Goal: Share content

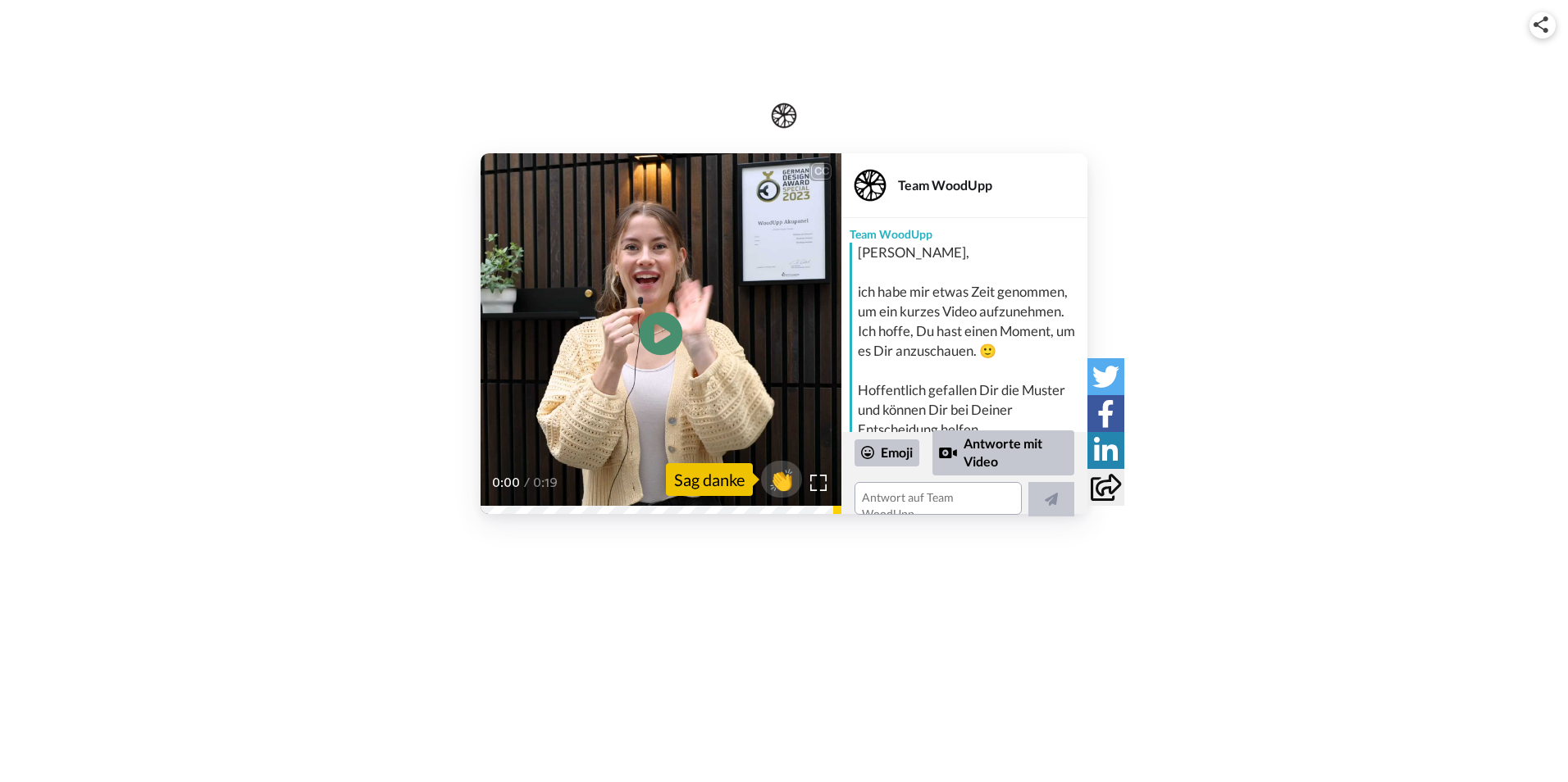
click at [664, 336] on icon "Play/Pause" at bounding box center [661, 333] width 43 height 78
click at [663, 326] on icon at bounding box center [661, 333] width 43 height 43
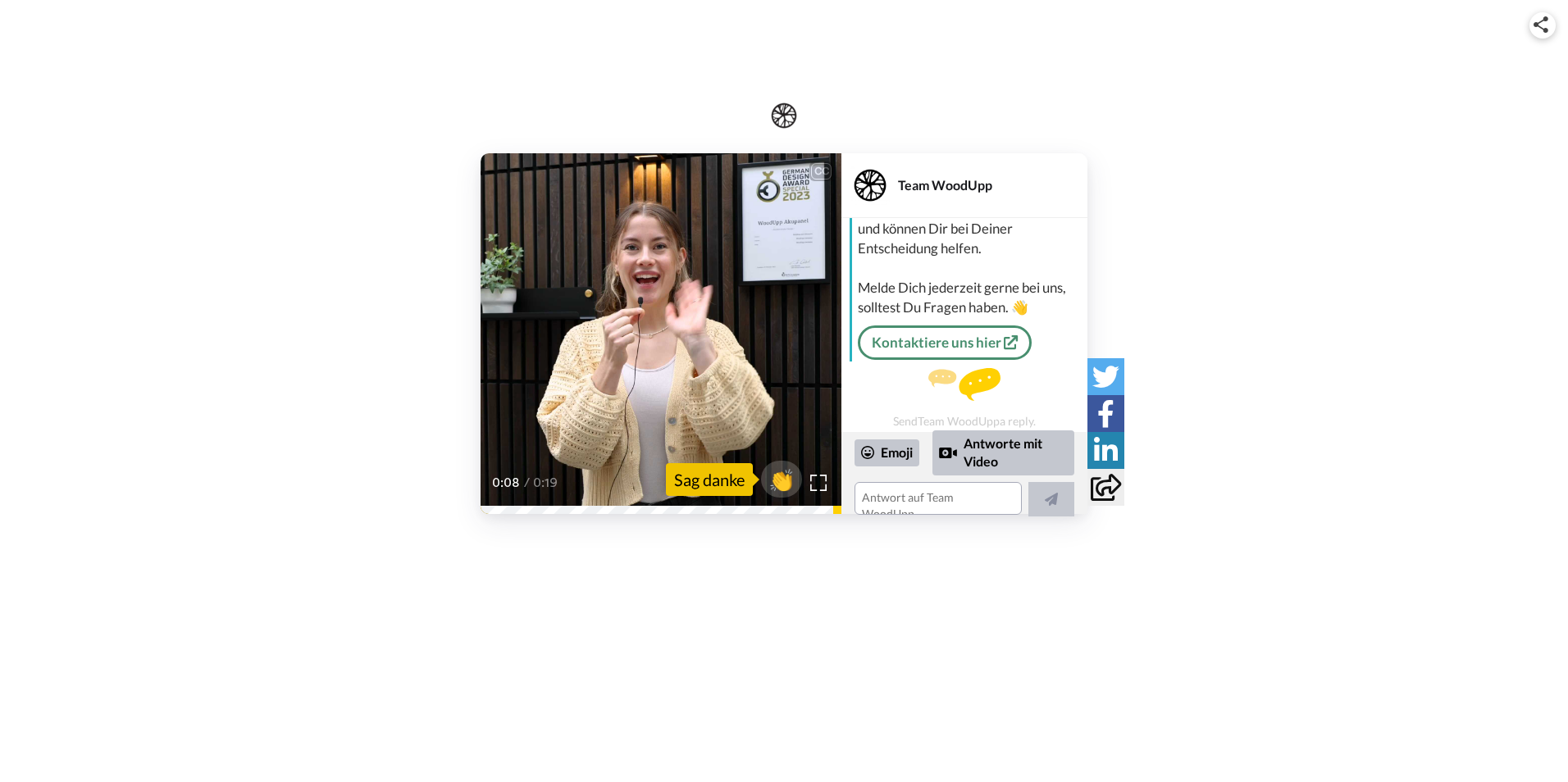
scroll to position [185, 0]
click at [1104, 490] on icon at bounding box center [1106, 487] width 31 height 27
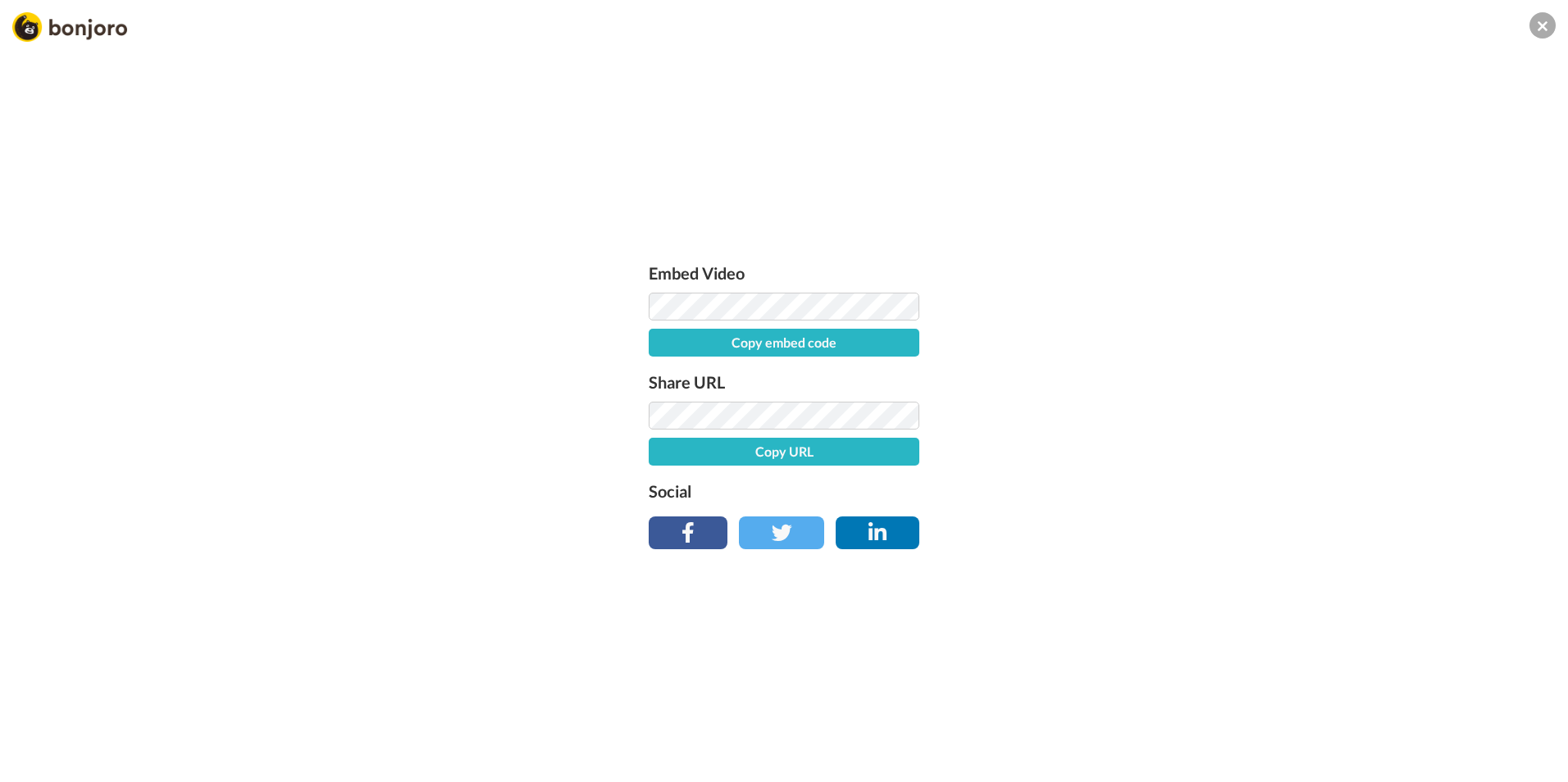
drag, startPoint x: 679, startPoint y: 324, endPoint x: 781, endPoint y: 342, distance: 103.6
click at [781, 343] on button "Copy embed code" at bounding box center [783, 342] width 271 height 28
click at [758, 455] on button "Copy URL" at bounding box center [783, 451] width 271 height 28
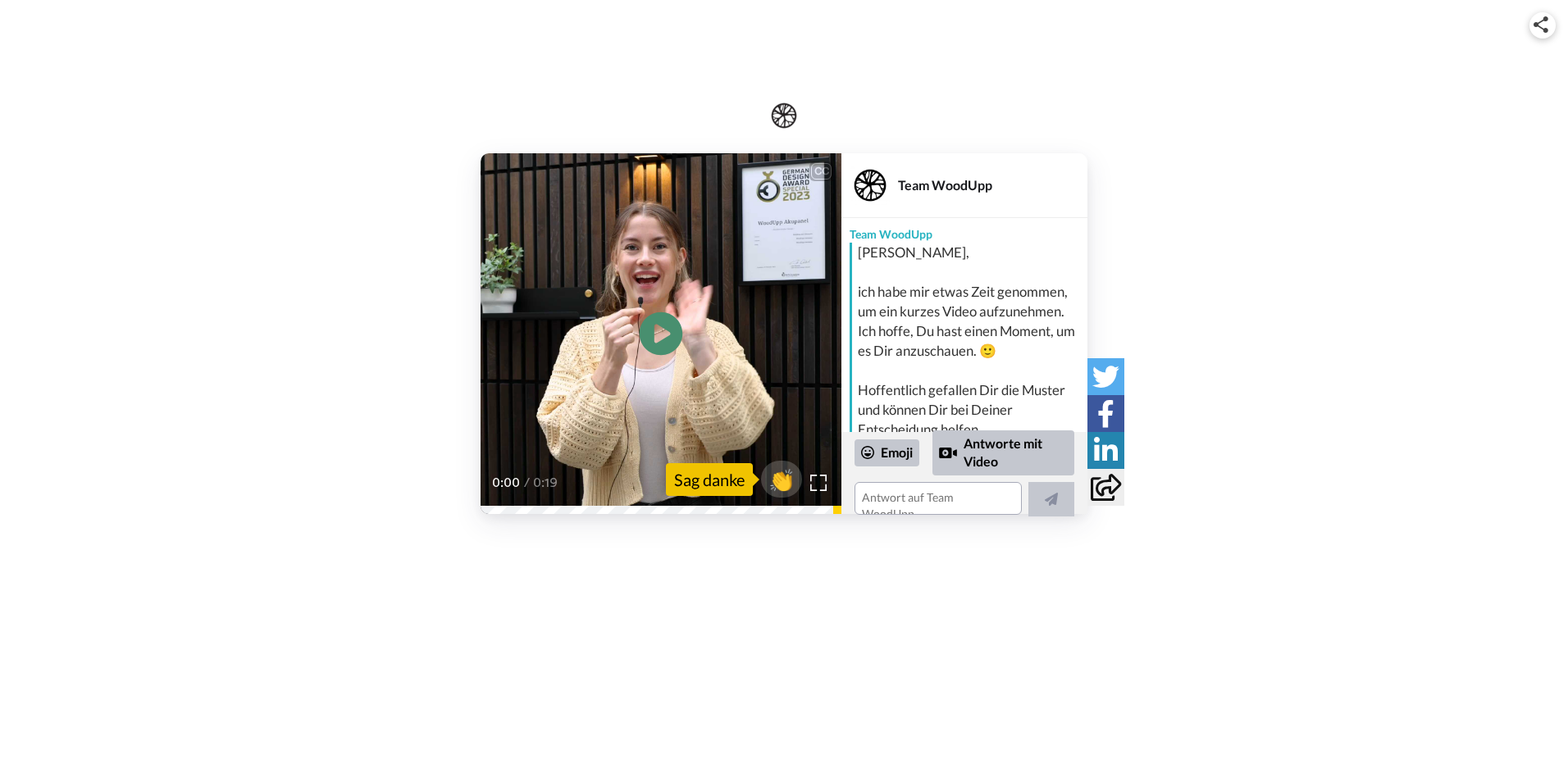
click at [665, 330] on icon at bounding box center [661, 333] width 43 height 43
